Goal: Task Accomplishment & Management: Use online tool/utility

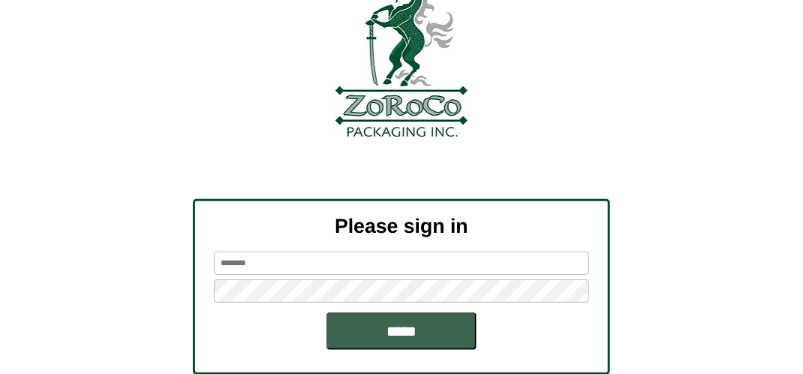
scroll to position [170, 0]
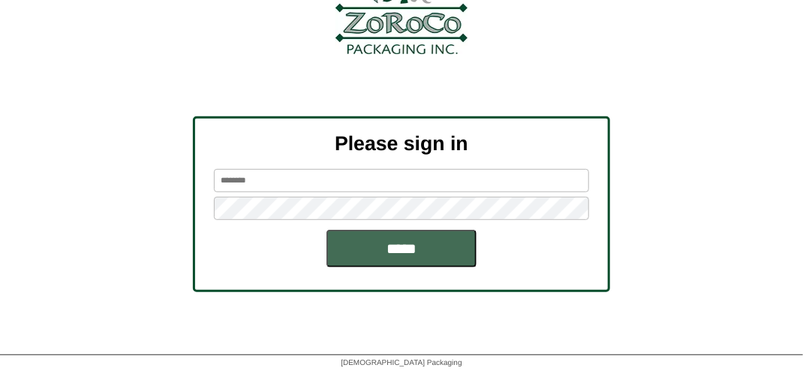
type input "*******"
click at [411, 254] on input "*****" at bounding box center [402, 249] width 150 height 38
click at [415, 255] on input "*****" at bounding box center [402, 249] width 150 height 38
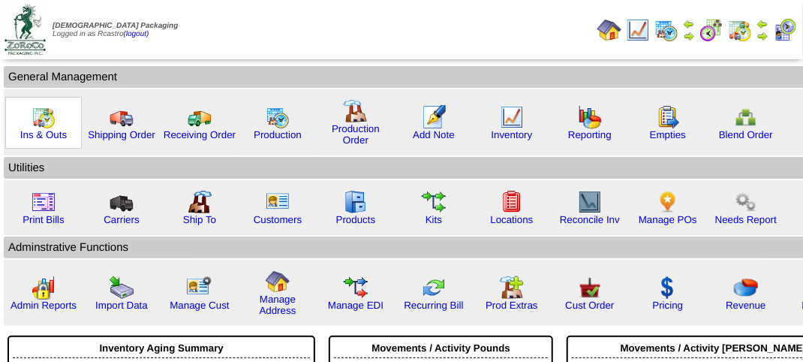
click at [41, 125] on img at bounding box center [44, 117] width 24 height 24
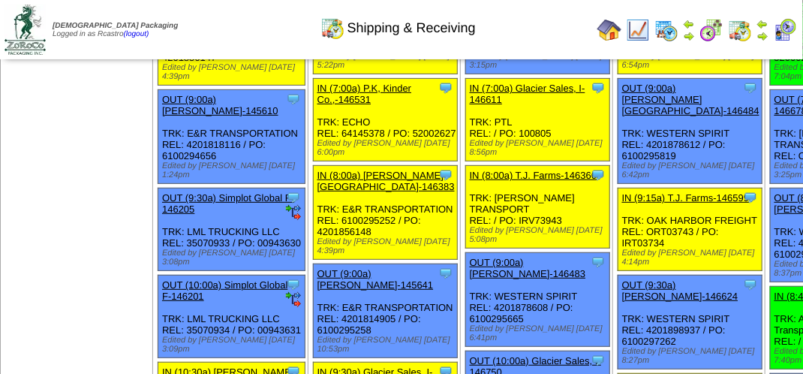
scroll to position [150, 0]
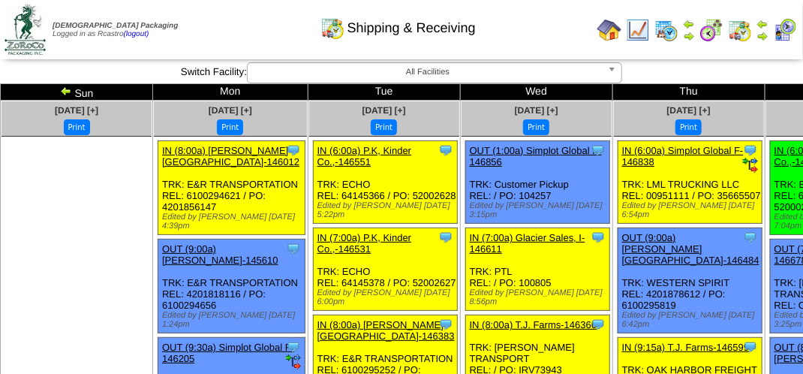
click at [524, 31] on div "Shipping & Receiving" at bounding box center [398, 22] width 459 height 41
click at [527, 29] on div "Shipping & Receiving" at bounding box center [398, 22] width 459 height 41
click at [195, 14] on div "Shipping & Receiving" at bounding box center [398, 22] width 459 height 41
click at [216, 31] on div "Shipping & Receiving" at bounding box center [398, 22] width 459 height 41
click at [218, 31] on div "Shipping & Receiving" at bounding box center [398, 22] width 459 height 41
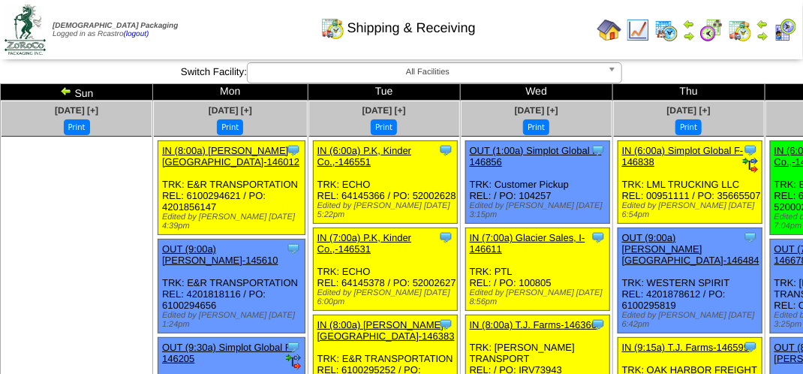
click at [269, 32] on div "Shipping & Receiving" at bounding box center [398, 22] width 459 height 41
click at [788, 30] on img at bounding box center [785, 30] width 24 height 24
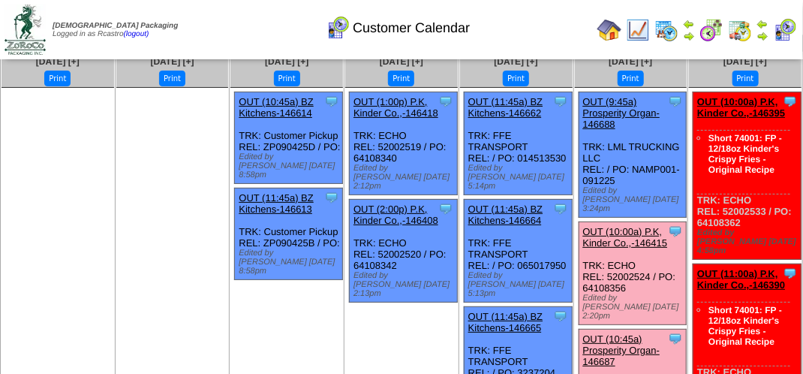
scroll to position [75, 0]
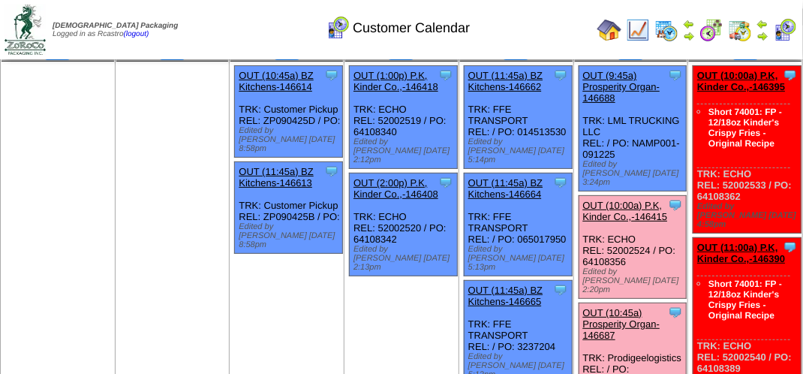
click at [631, 200] on link "OUT (10:00a) P.K, Kinder Co.,-146415" at bounding box center [625, 211] width 85 height 23
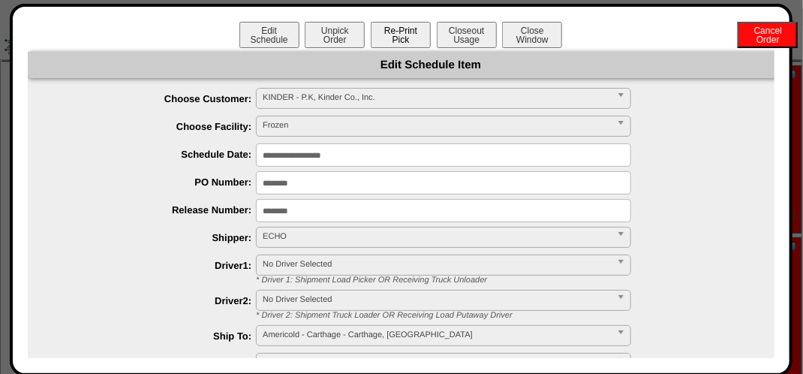
click at [398, 33] on button "Re-Print Pick" at bounding box center [401, 35] width 60 height 26
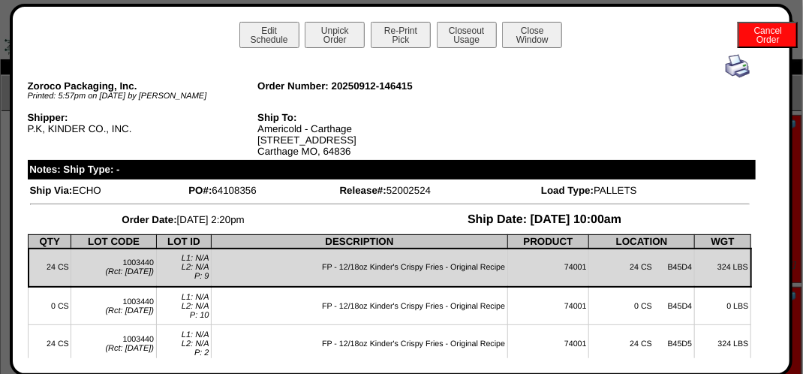
scroll to position [0, 0]
click at [538, 34] on button "Close Window" at bounding box center [532, 35] width 60 height 26
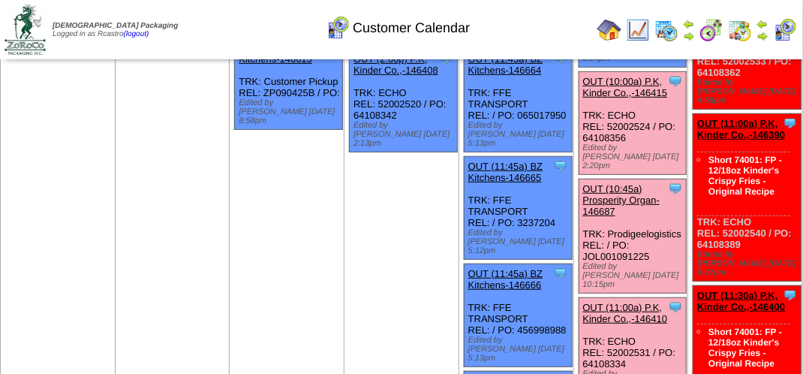
scroll to position [225, 0]
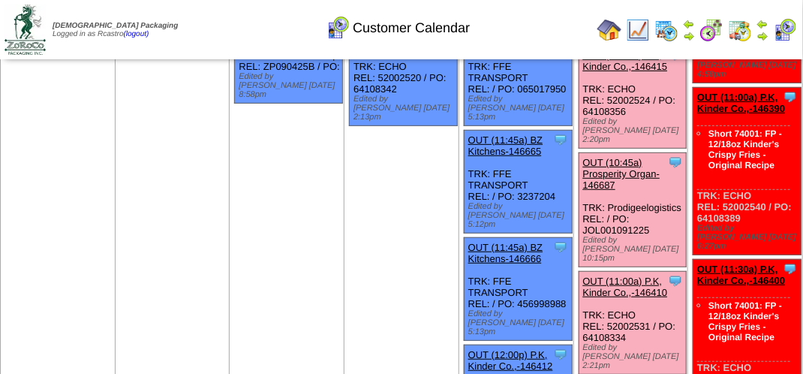
click at [643, 276] on link "OUT (11:00a) P.K, Kinder Co.,-146410" at bounding box center [625, 287] width 85 height 23
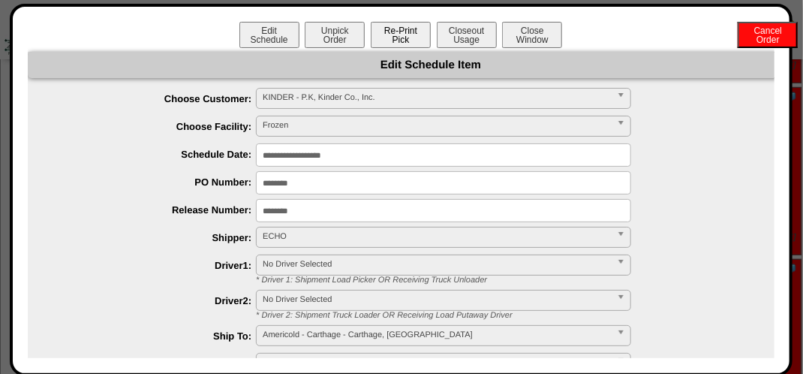
click at [402, 35] on button "Re-Print Pick" at bounding box center [401, 35] width 60 height 26
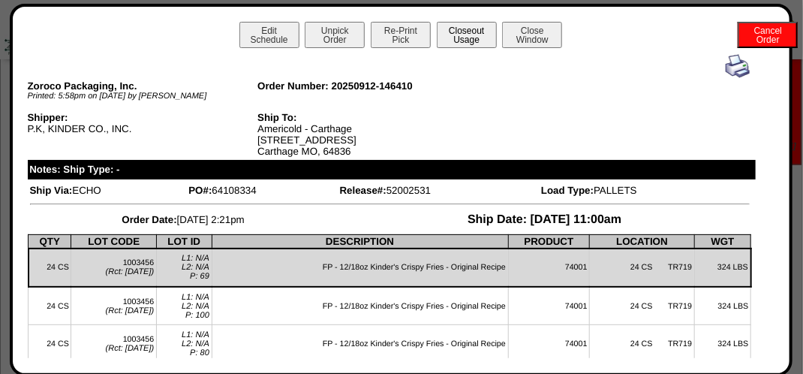
scroll to position [927, 0]
click at [551, 25] on button "Close Window" at bounding box center [532, 35] width 60 height 26
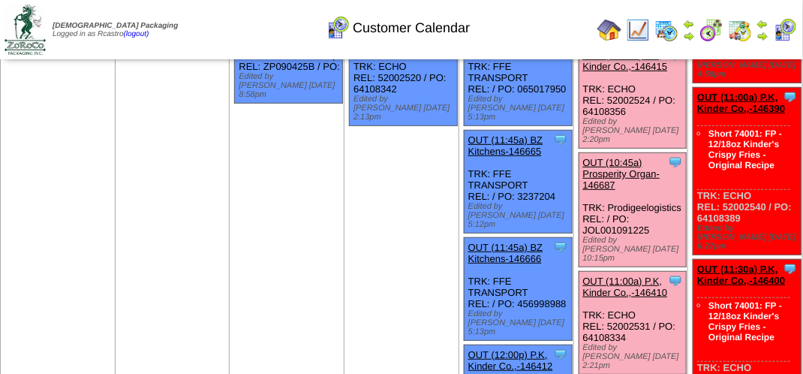
scroll to position [300, 0]
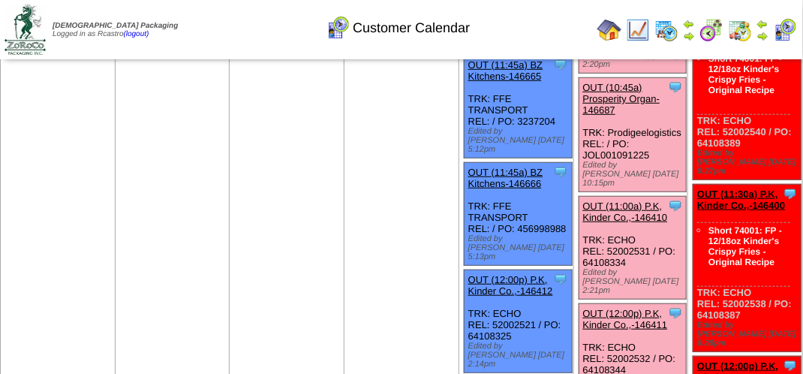
click at [632, 308] on link "OUT (12:00p) P.K, Kinder Co.,-146411" at bounding box center [625, 319] width 85 height 23
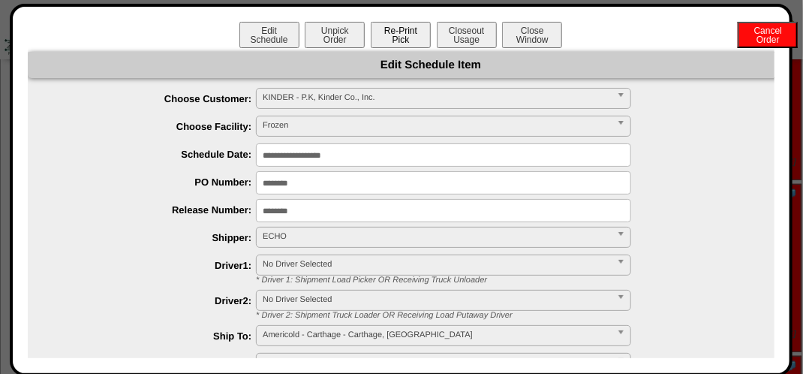
click at [393, 35] on button "Re-Print Pick" at bounding box center [401, 35] width 60 height 26
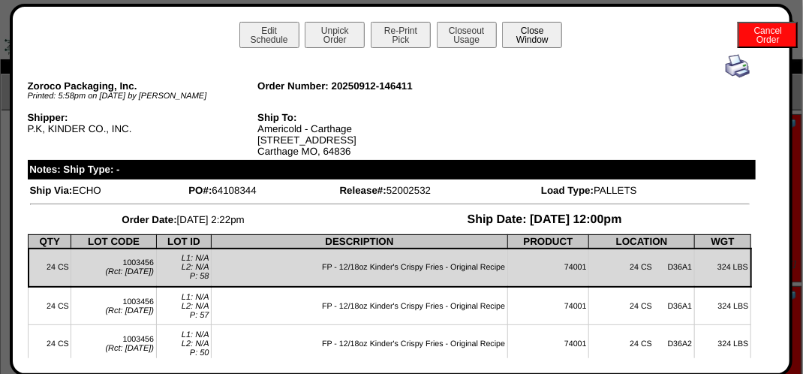
scroll to position [0, 0]
click at [523, 31] on button "Close Window" at bounding box center [532, 35] width 60 height 26
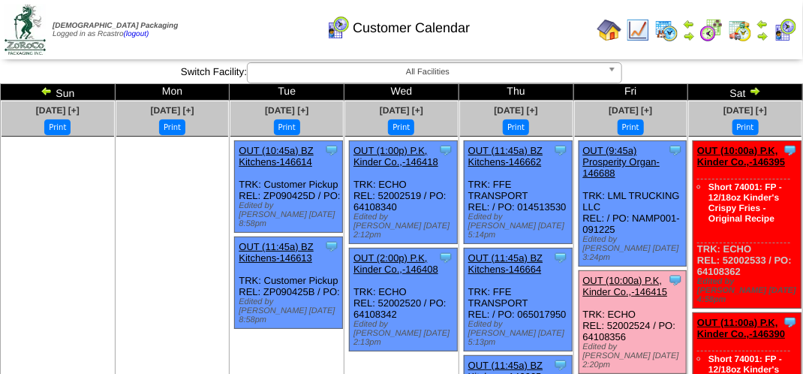
click at [258, 24] on div "Customer Calendar" at bounding box center [398, 22] width 459 height 41
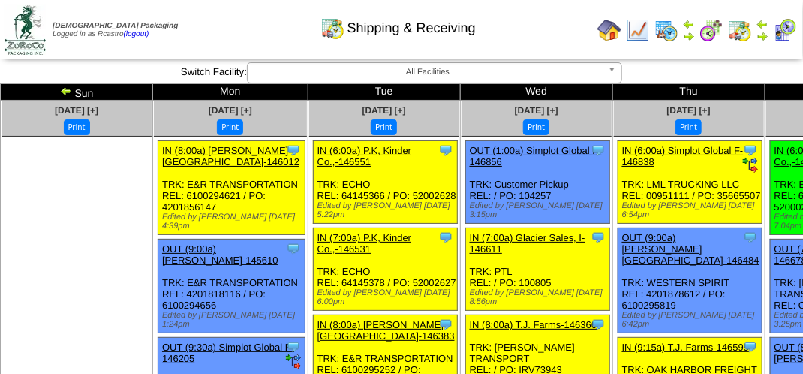
click at [535, 35] on div "Shipping & Receiving" at bounding box center [398, 22] width 459 height 41
click at [544, 38] on div "Shipping & Receiving" at bounding box center [398, 22] width 459 height 41
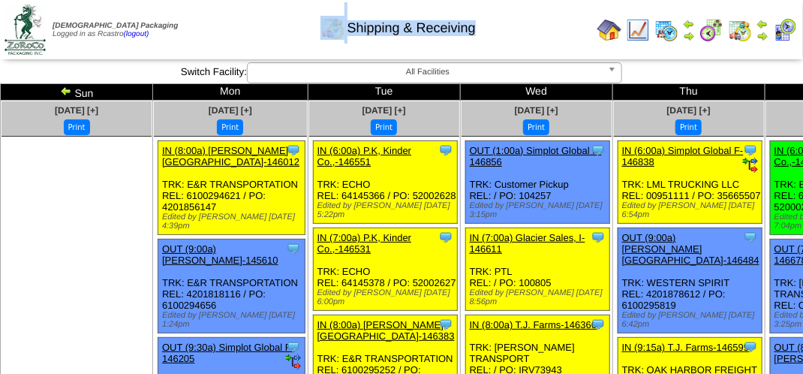
click at [544, 38] on div "Shipping & Receiving" at bounding box center [398, 22] width 459 height 41
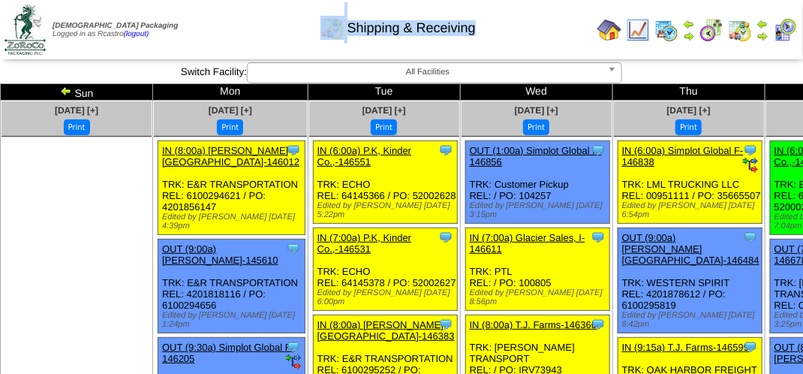
click at [544, 38] on div "Shipping & Receiving" at bounding box center [398, 22] width 459 height 41
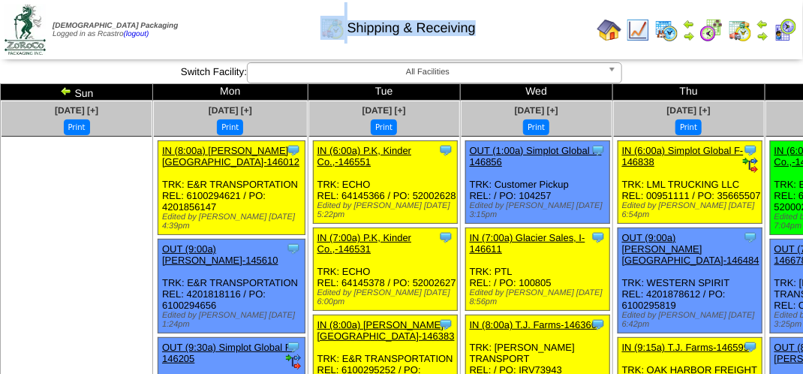
click at [544, 38] on div "Shipping & Receiving" at bounding box center [398, 22] width 459 height 41
click at [268, 31] on div "Shipping & Receiving" at bounding box center [398, 22] width 459 height 41
click at [247, 33] on div "Shipping & Receiving" at bounding box center [398, 22] width 459 height 41
click at [258, 33] on div "Shipping & Receiving" at bounding box center [398, 22] width 459 height 41
click at [260, 8] on div "Shipping & Receiving" at bounding box center [398, 22] width 459 height 41
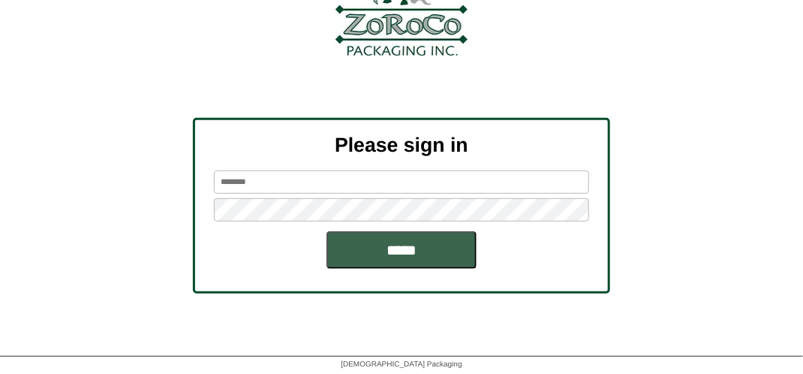
scroll to position [170, 0]
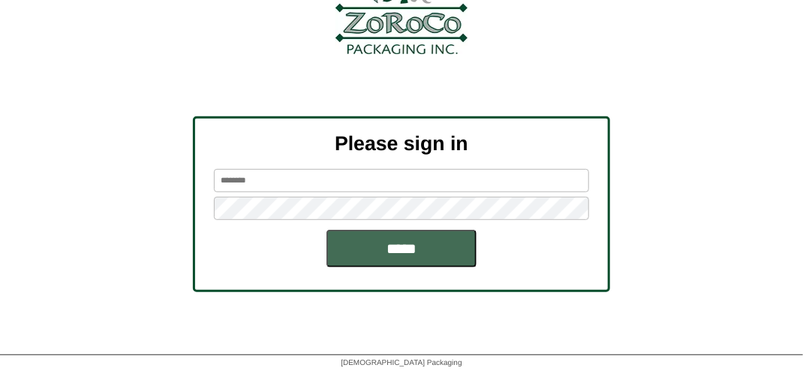
type input "*******"
click at [460, 248] on input "*****" at bounding box center [402, 249] width 150 height 38
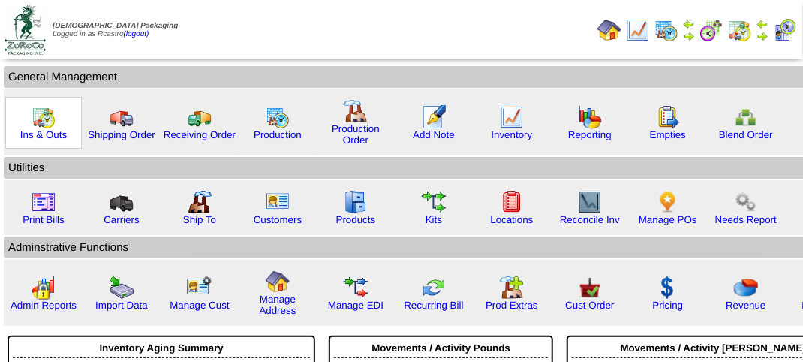
click at [39, 122] on img at bounding box center [44, 117] width 24 height 24
click at [39, 121] on img at bounding box center [44, 117] width 24 height 24
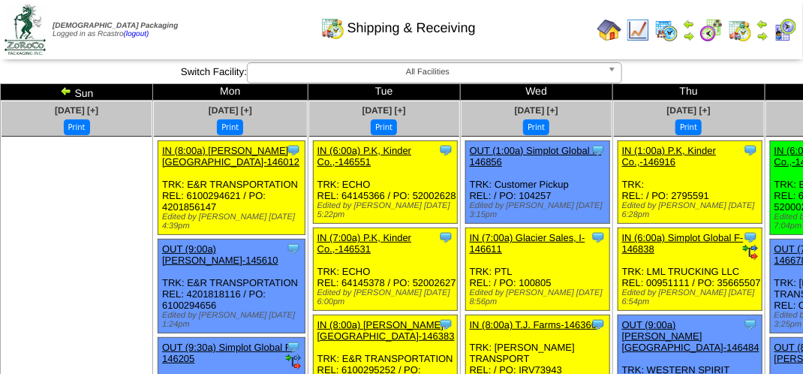
click at [785, 33] on img at bounding box center [785, 30] width 24 height 24
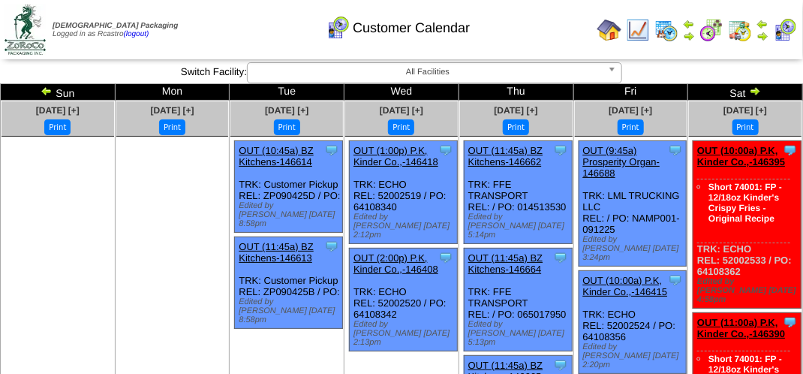
click at [518, 26] on div "Customer Calendar" at bounding box center [398, 22] width 459 height 41
